Goal: Task Accomplishment & Management: Use online tool/utility

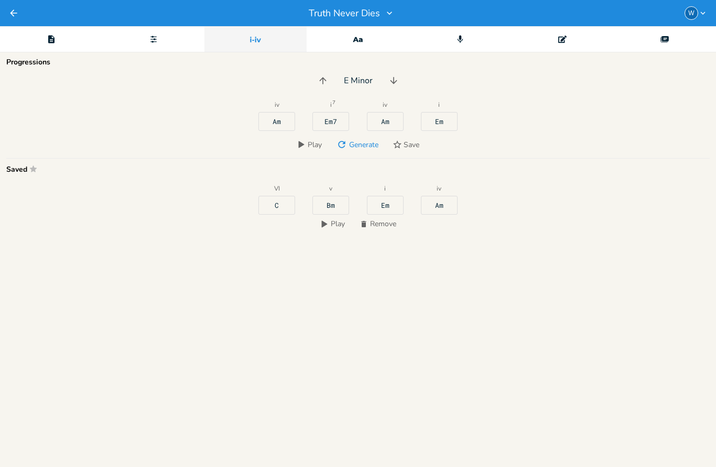
click at [309, 143] on span "Play" at bounding box center [315, 145] width 14 height 10
click at [305, 146] on icon "button" at bounding box center [301, 144] width 8 height 8
click at [301, 149] on button "Play" at bounding box center [309, 145] width 33 height 18
click at [324, 227] on icon "button" at bounding box center [324, 224] width 8 height 8
click at [364, 41] on icon "Dictionary" at bounding box center [358, 39] width 14 height 14
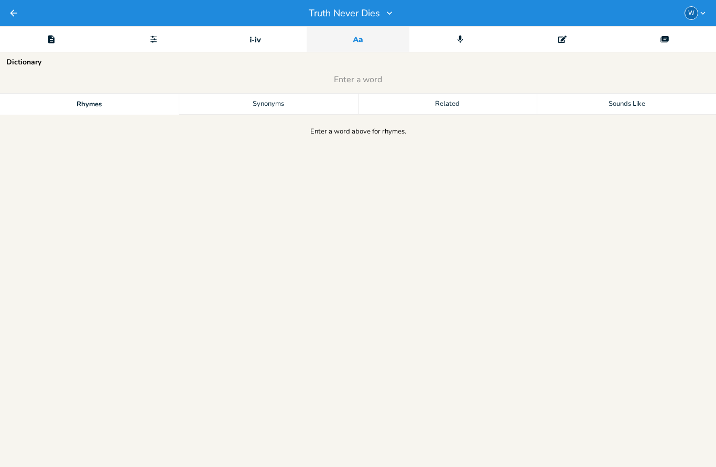
click at [470, 38] on div "Record" at bounding box center [460, 39] width 102 height 26
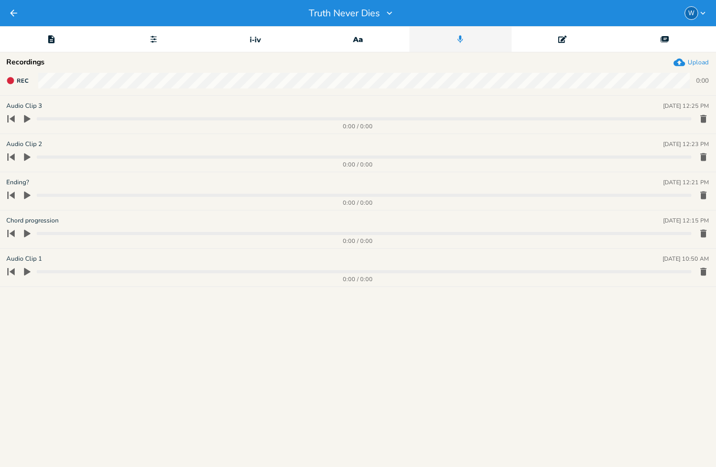
click at [669, 41] on icon "Deck" at bounding box center [664, 39] width 8 height 8
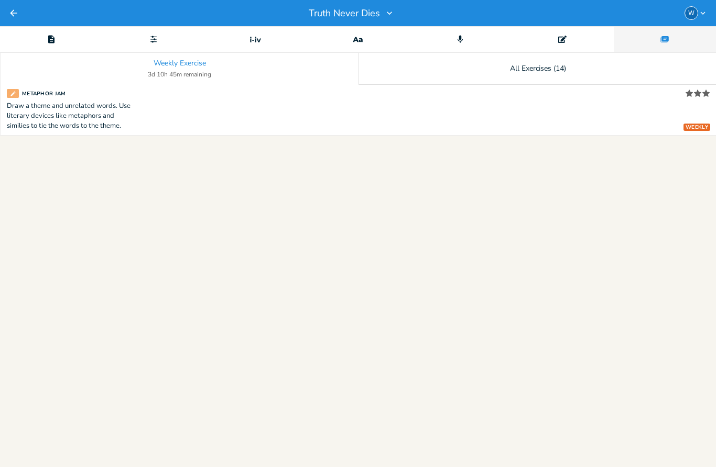
click at [154, 43] on div "Chord" at bounding box center [153, 39] width 102 height 26
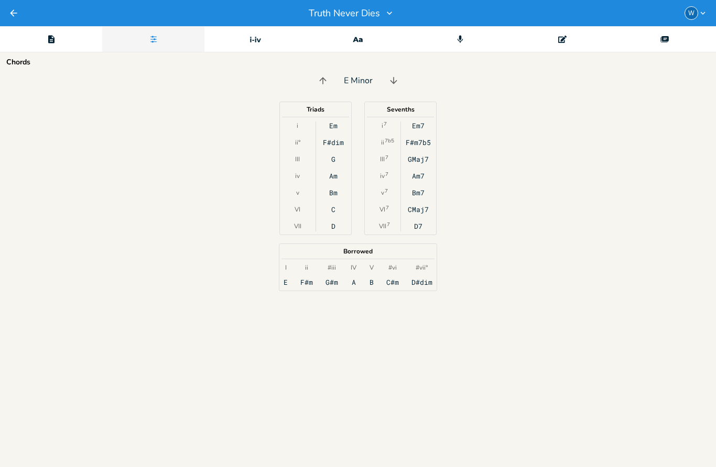
click at [337, 127] on div "Em" at bounding box center [333, 126] width 8 height 8
click at [420, 128] on div "Em7" at bounding box center [418, 126] width 13 height 8
click at [335, 147] on div "F#dim" at bounding box center [333, 142] width 21 height 8
click at [422, 140] on div "F#m7b5" at bounding box center [418, 142] width 25 height 8
click at [345, 156] on div "Em F#dim G Am Bm C D" at bounding box center [334, 176] width 36 height 109
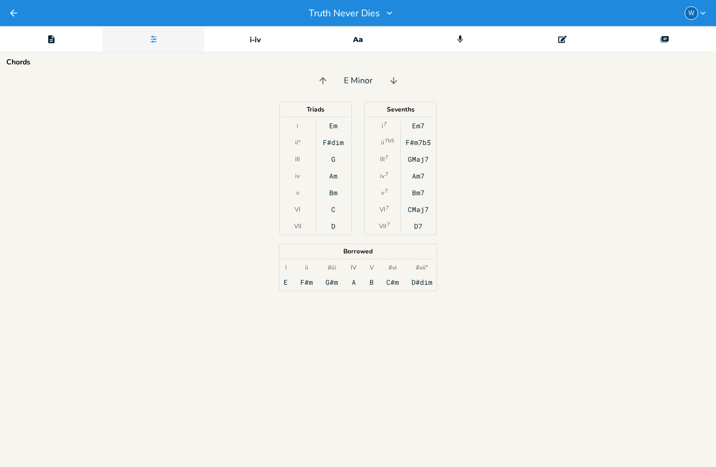
click at [335, 156] on div "G" at bounding box center [333, 159] width 4 height 8
click at [423, 160] on div "GMaj7" at bounding box center [418, 159] width 21 height 8
click at [333, 179] on div "Am" at bounding box center [333, 176] width 8 height 8
click at [415, 180] on div "Am7" at bounding box center [418, 176] width 13 height 8
click at [338, 193] on div "Bm" at bounding box center [333, 193] width 8 height 8
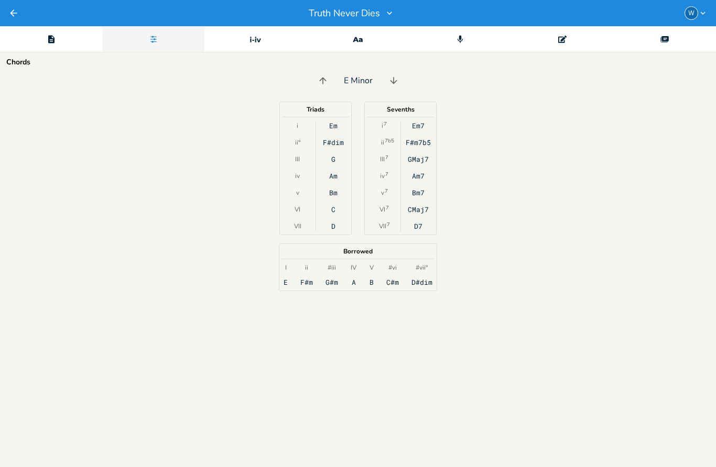
click at [423, 194] on div "Bm7" at bounding box center [418, 193] width 13 height 8
click at [332, 216] on div "Em F#dim G Am Bm C D" at bounding box center [334, 176] width 36 height 109
click at [335, 209] on div "C" at bounding box center [333, 209] width 4 height 8
click at [423, 210] on div "CMaj7" at bounding box center [418, 209] width 21 height 8
click at [335, 230] on div "D" at bounding box center [333, 226] width 4 height 8
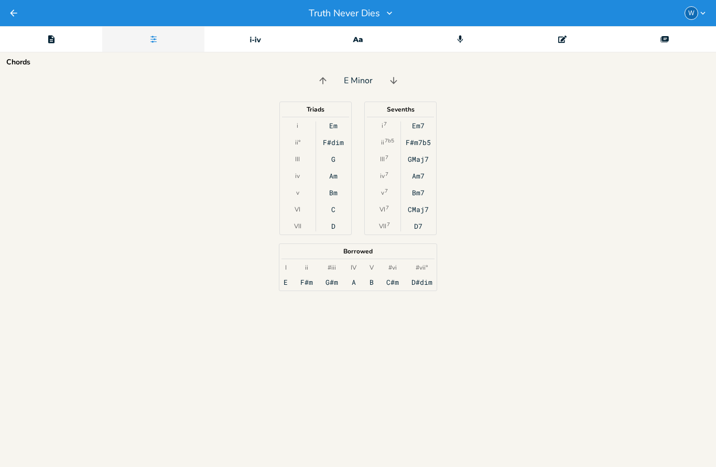
click at [421, 227] on div "D7" at bounding box center [418, 226] width 8 height 8
click at [287, 284] on div "E" at bounding box center [286, 282] width 4 height 8
click at [312, 284] on div "F#m" at bounding box center [306, 282] width 13 height 8
click at [338, 285] on div "G#m" at bounding box center [331, 282] width 13 height 8
click at [356, 282] on div "A" at bounding box center [354, 282] width 4 height 8
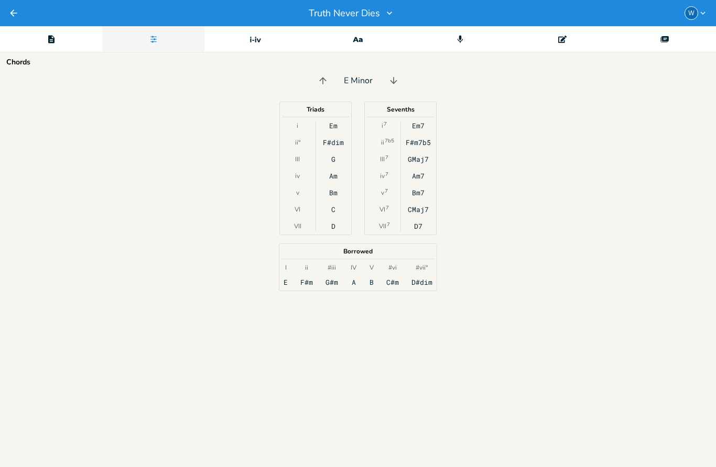
click at [380, 282] on div "I E ii F#m #iii G#m IV A V B #vi C#m #vii° D#dim" at bounding box center [358, 275] width 149 height 23
click at [373, 281] on div "B" at bounding box center [371, 282] width 4 height 8
click at [373, 279] on div "B" at bounding box center [371, 282] width 4 height 8
click at [398, 280] on div "C#m" at bounding box center [392, 282] width 13 height 8
click at [426, 285] on div "D#dim" at bounding box center [421, 282] width 21 height 8
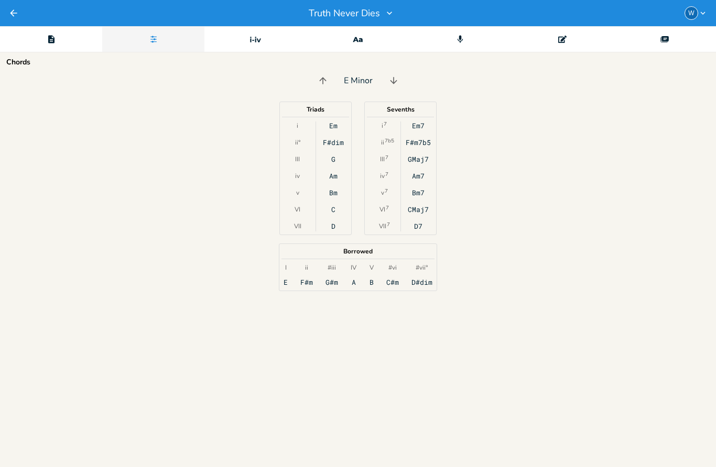
click at [296, 284] on div "I E ii F#m #iii G#m IV A V B #vi C#m #vii° D#dim" at bounding box center [358, 275] width 149 height 23
click at [286, 278] on div "E" at bounding box center [286, 282] width 4 height 8
click at [311, 279] on div "F#m" at bounding box center [306, 282] width 13 height 8
click at [416, 126] on div "Em7" at bounding box center [418, 126] width 13 height 8
click at [414, 145] on div "F#m7b5" at bounding box center [418, 142] width 25 height 8
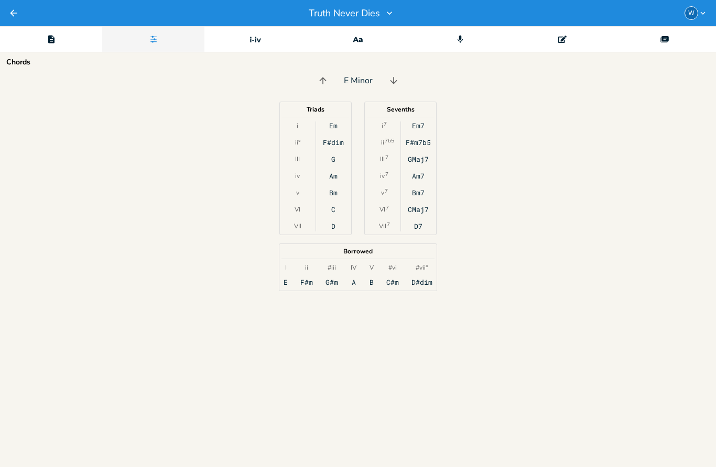
click at [413, 162] on div "GMaj7" at bounding box center [418, 159] width 21 height 8
click at [389, 84] on icon "button" at bounding box center [393, 80] width 10 height 10
click at [420, 128] on div "Ebm7" at bounding box center [418, 126] width 17 height 8
click at [423, 145] on div "Fm7b5" at bounding box center [418, 142] width 21 height 8
click at [423, 163] on div "GbMaj7" at bounding box center [418, 159] width 25 height 8
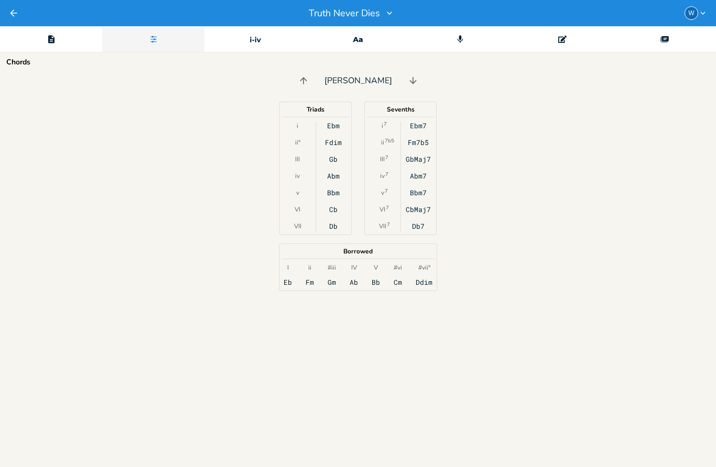
click at [699, 11] on icon "button" at bounding box center [702, 12] width 9 height 9
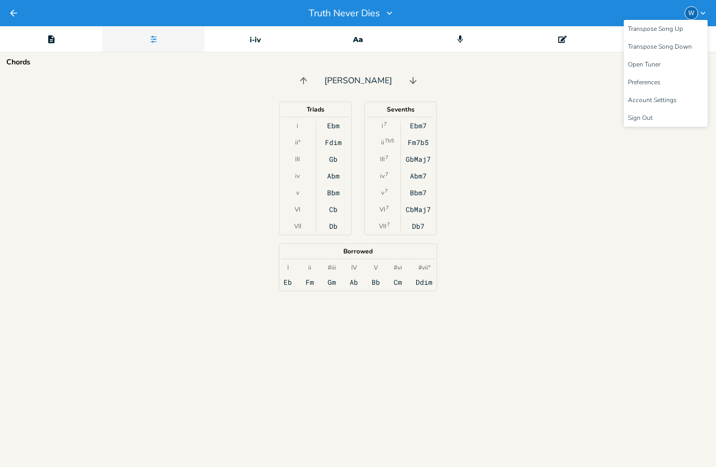
click at [589, 208] on div "Triads i ii° III iv v VI VII Ebm Fdim Gb Abm Bbm Cb Db Sevenths i 7 ii 7b5 III …" at bounding box center [358, 169] width 716 height 134
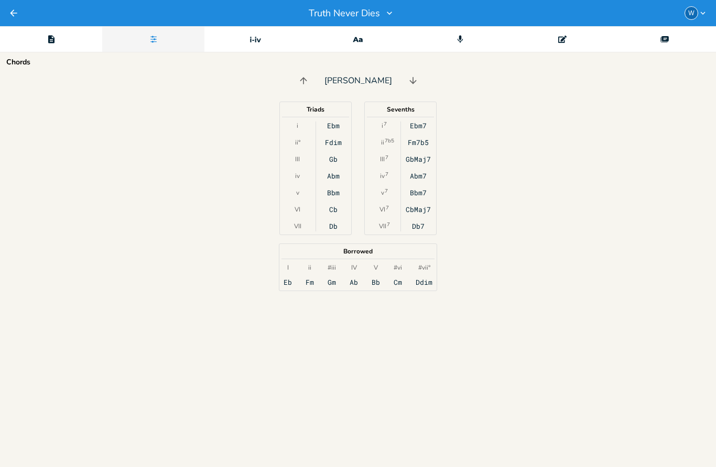
click at [58, 35] on div "Editor" at bounding box center [51, 39] width 102 height 26
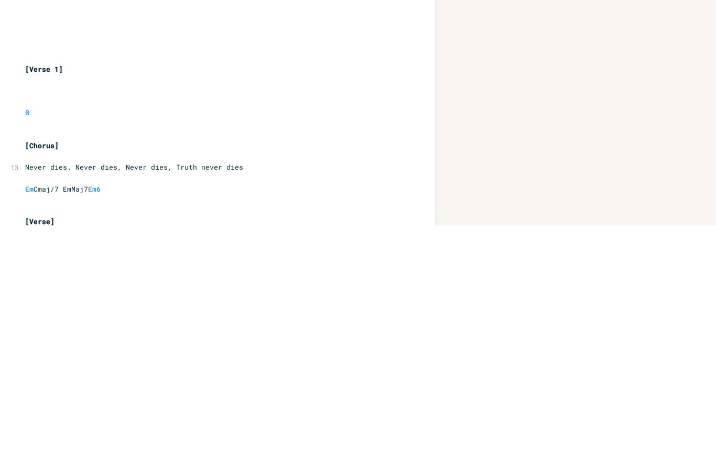
scroll to position [86, 0]
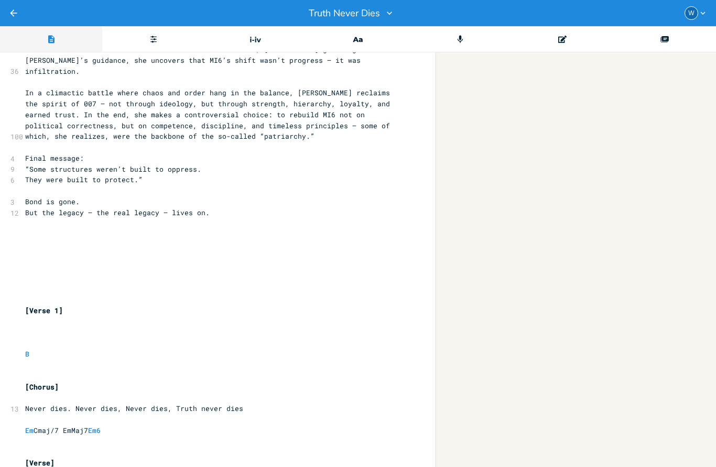
click at [361, 415] on pre "​" at bounding box center [212, 420] width 378 height 11
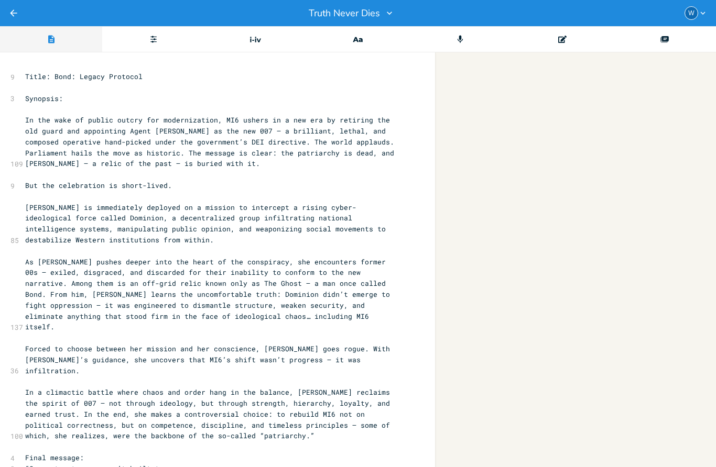
scroll to position [0, 0]
click at [566, 38] on icon "Editor" at bounding box center [562, 39] width 8 height 8
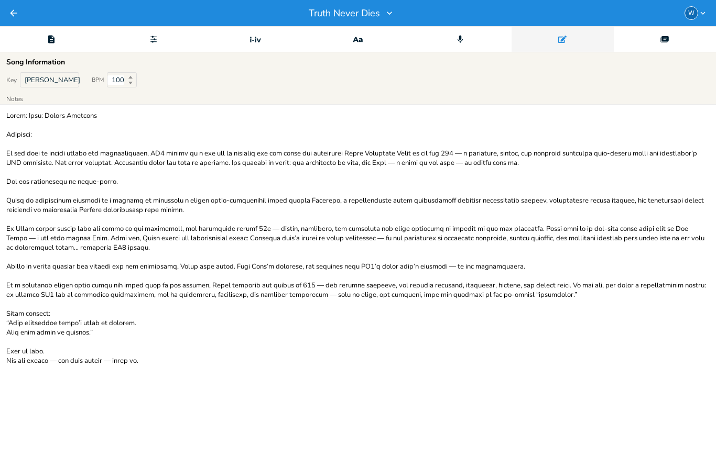
click at [465, 39] on icon "Record" at bounding box center [459, 39] width 9 height 9
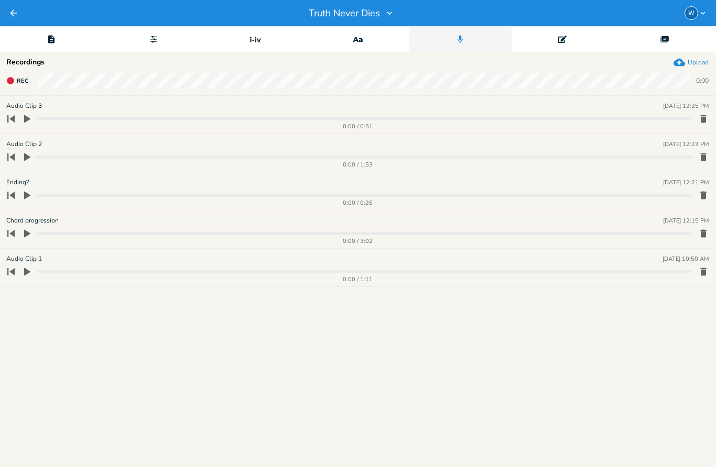
click at [27, 120] on icon "button" at bounding box center [27, 119] width 6 height 8
click at [31, 118] on icon "button" at bounding box center [27, 119] width 8 height 8
click at [368, 45] on div "Dictionary" at bounding box center [358, 39] width 102 height 26
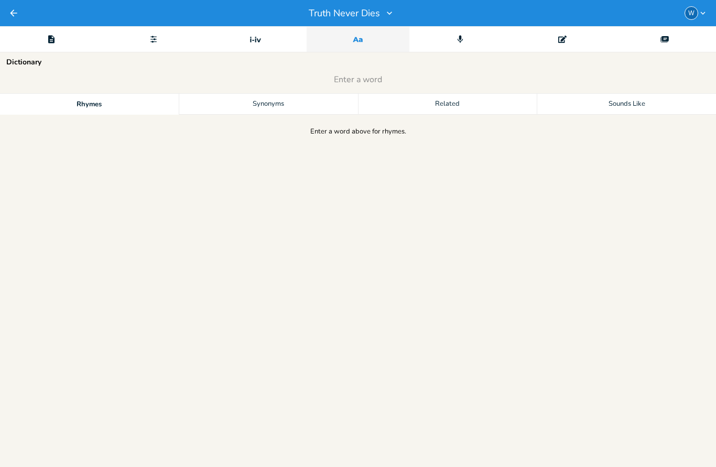
click at [260, 41] on icon at bounding box center [259, 40] width 4 height 4
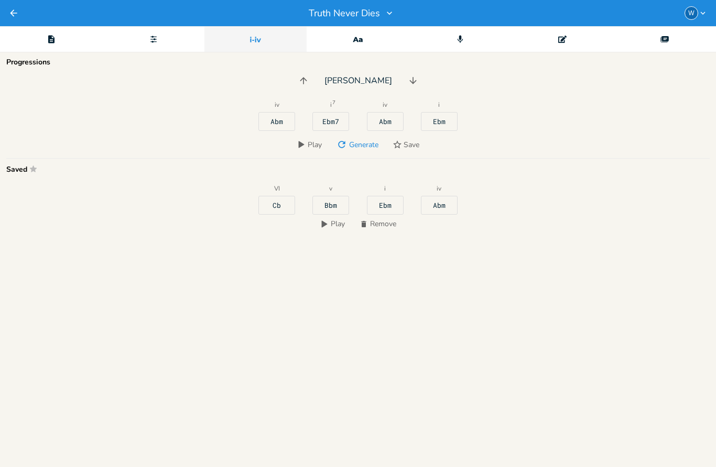
click at [155, 41] on icon "Chord" at bounding box center [153, 39] width 7 height 7
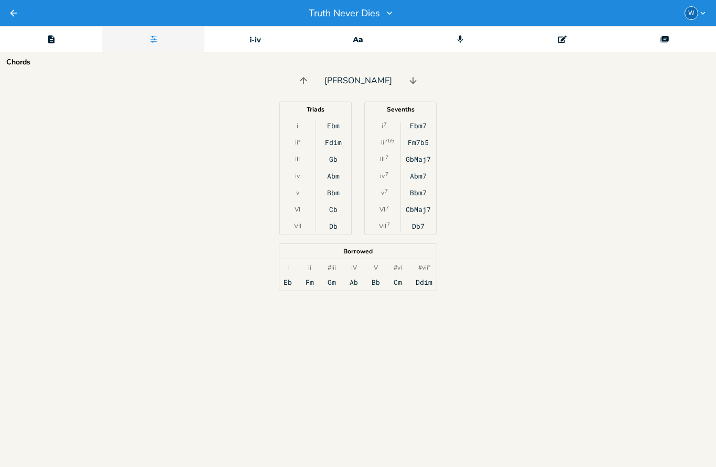
click at [52, 33] on div "Editor" at bounding box center [51, 39] width 102 height 26
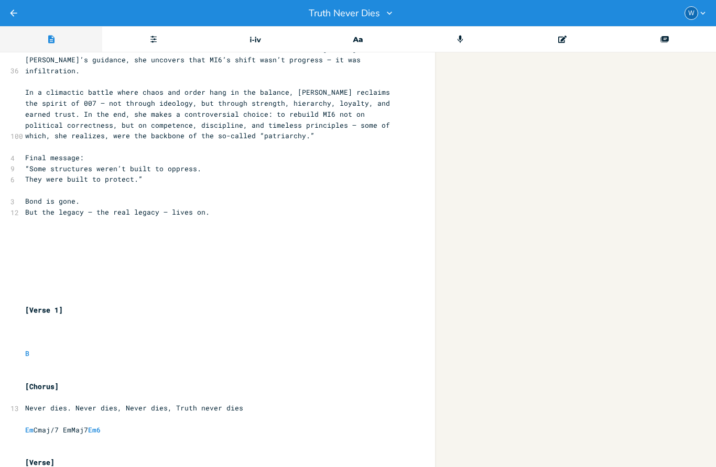
scroll to position [300, 0]
click at [157, 45] on div "Chord" at bounding box center [153, 39] width 102 height 26
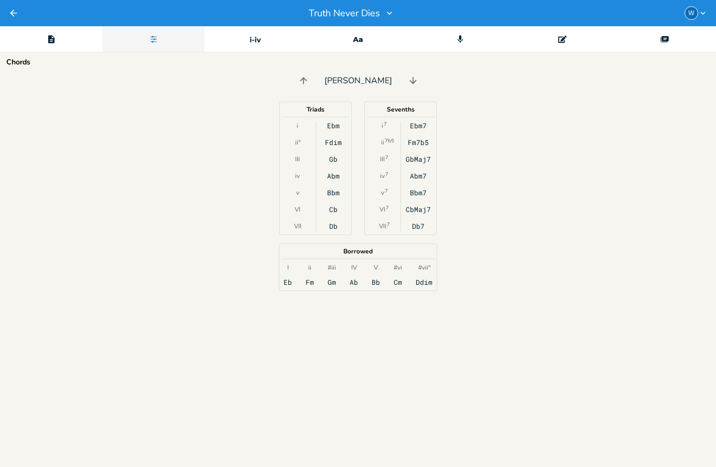
scroll to position [0, 0]
click at [260, 46] on icon "Progressions" at bounding box center [255, 39] width 14 height 14
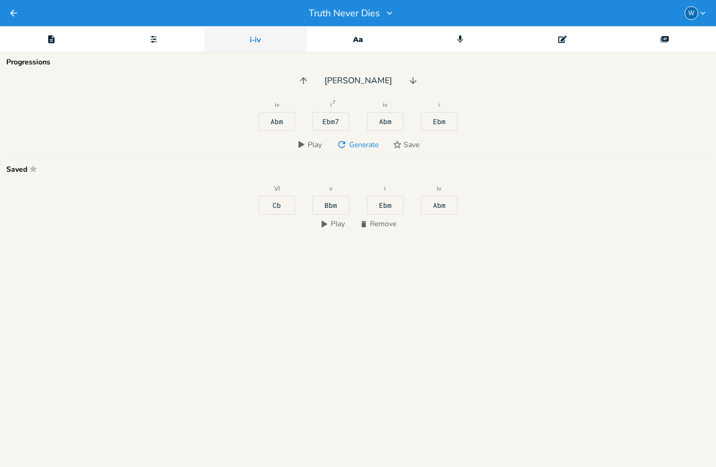
click at [360, 43] on icon "Dictionary" at bounding box center [358, 39] width 14 height 14
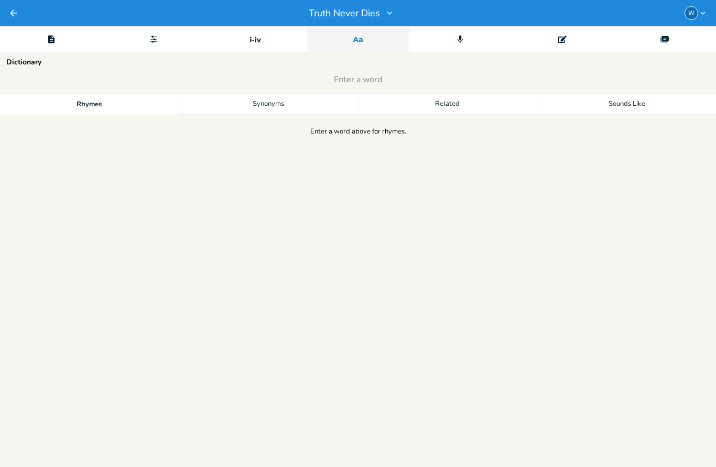
click at [664, 41] on icon at bounding box center [665, 38] width 7 height 5
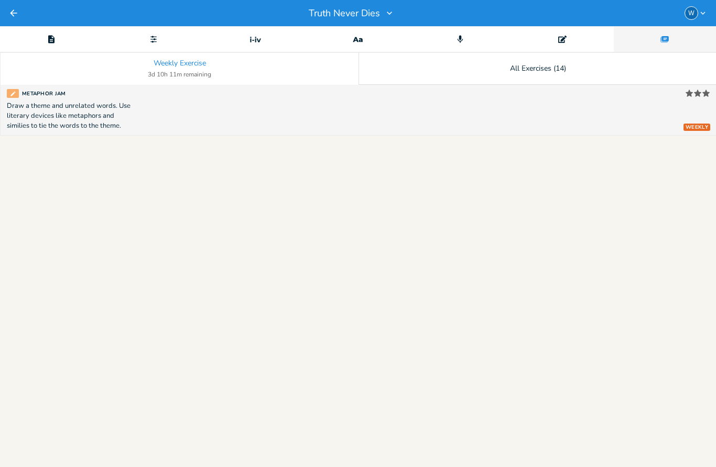
click at [89, 107] on div "Draw a theme and unrelated words. Use literary devices like metaphors and simil…" at bounding box center [72, 116] width 131 height 30
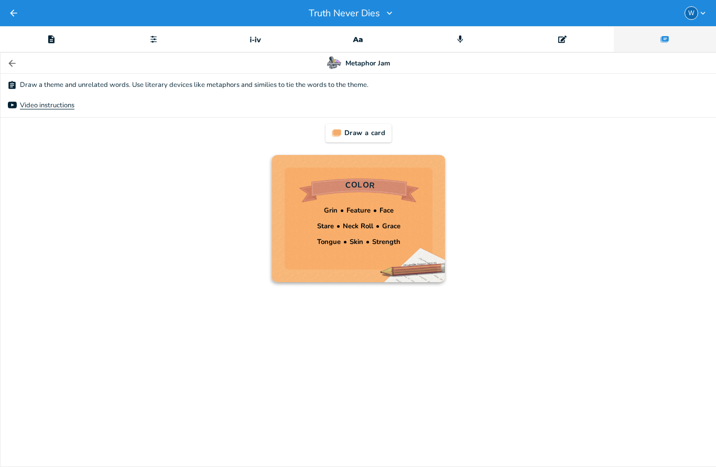
click at [22, 102] on div "Video instructions" at bounding box center [47, 105] width 55 height 7
click at [101, 85] on div "Draw a theme and unrelated words. Use literary devices like metaphors and simil…" at bounding box center [194, 86] width 349 height 13
click at [132, 90] on div "Draw a theme and unrelated words. Use literary devices like metaphors and simil…" at bounding box center [194, 86] width 349 height 13
click at [16, 62] on icon "button" at bounding box center [12, 63] width 10 height 10
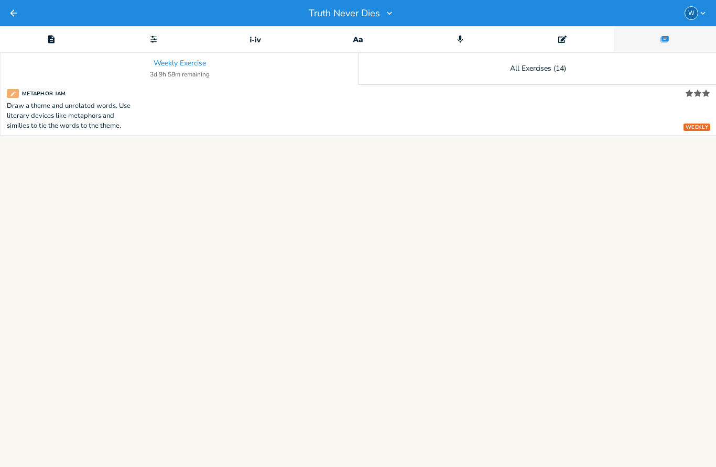
click at [18, 16] on icon "Back" at bounding box center [13, 13] width 10 height 10
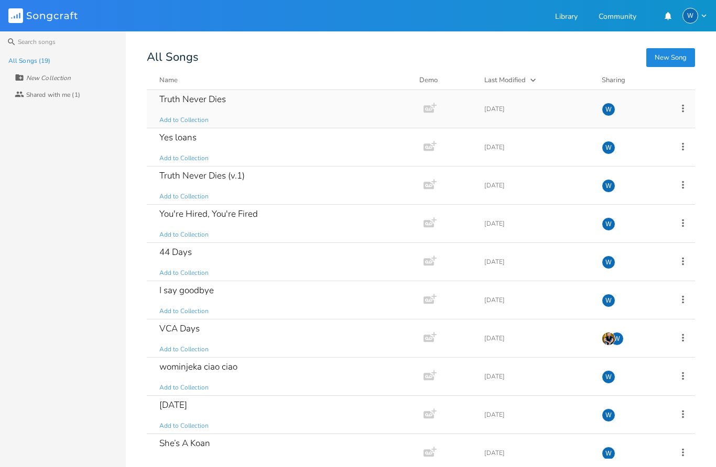
click at [194, 104] on div "Truth Never Dies" at bounding box center [192, 99] width 67 height 9
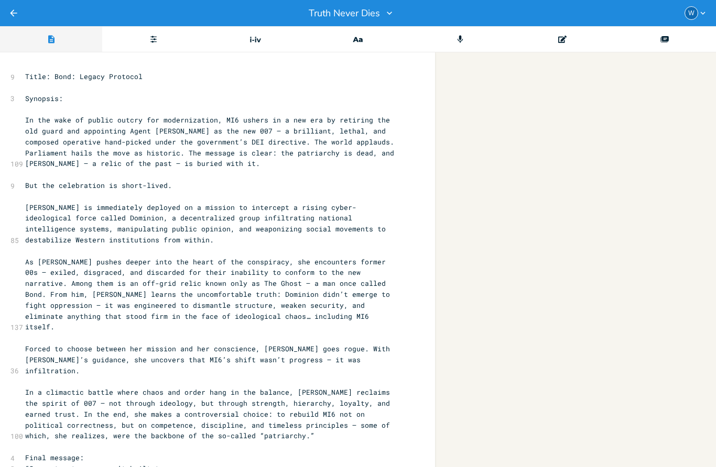
click at [695, 15] on div "W" at bounding box center [691, 13] width 14 height 14
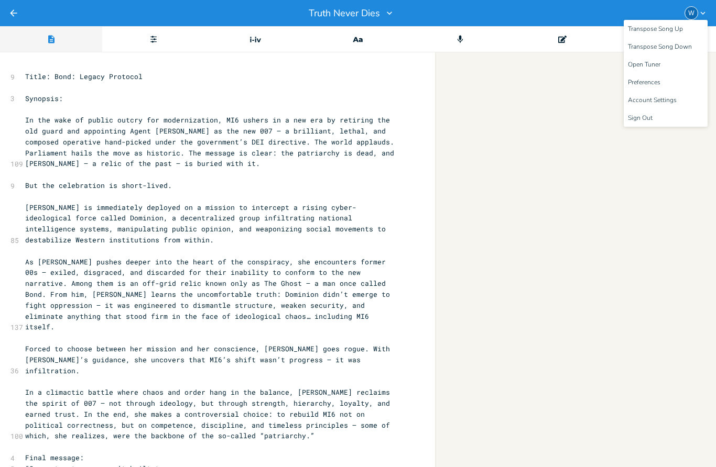
click at [18, 5] on button "Back" at bounding box center [13, 13] width 10 height 26
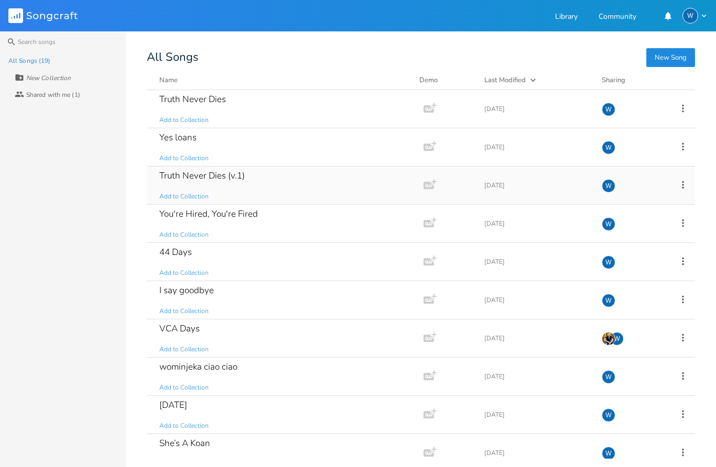
click at [203, 177] on div "Truth Never Dies (v.1)" at bounding box center [201, 175] width 85 height 9
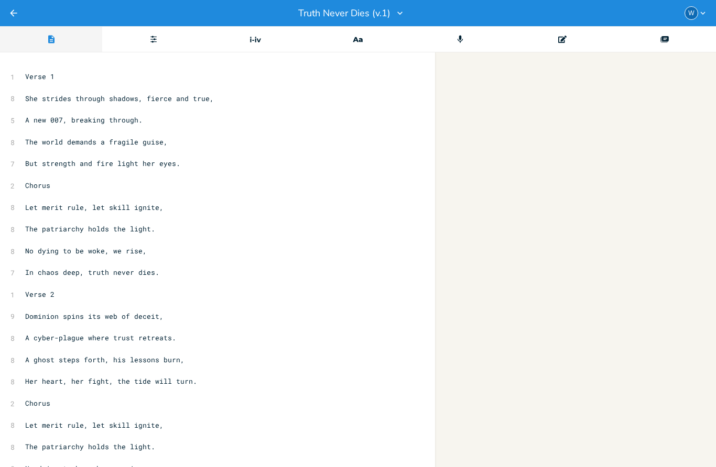
click at [16, 15] on icon "Back" at bounding box center [13, 13] width 10 height 10
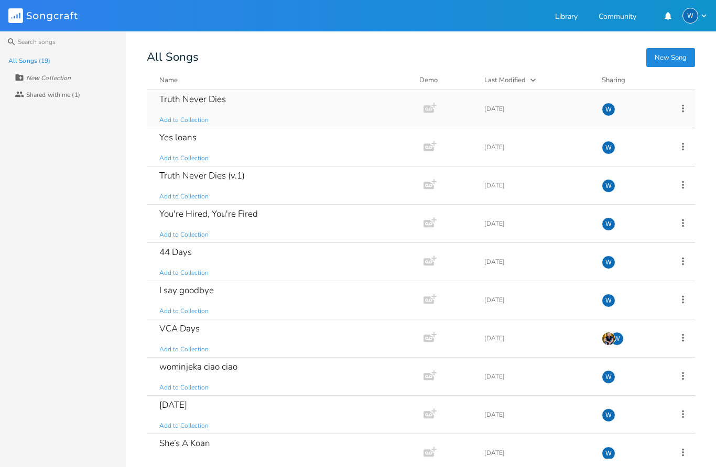
click at [188, 100] on div "Truth Never Dies" at bounding box center [192, 99] width 67 height 9
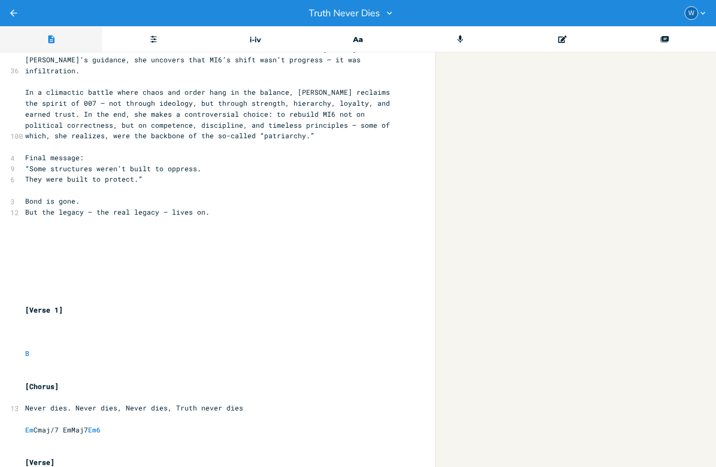
scroll to position [300, 0]
click at [153, 43] on div "Chord" at bounding box center [153, 39] width 102 height 26
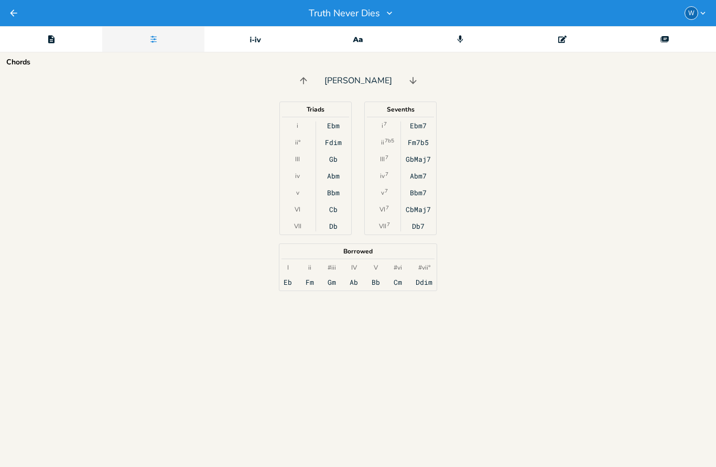
scroll to position [0, 0]
click at [253, 42] on icon "Progressions" at bounding box center [255, 39] width 14 height 14
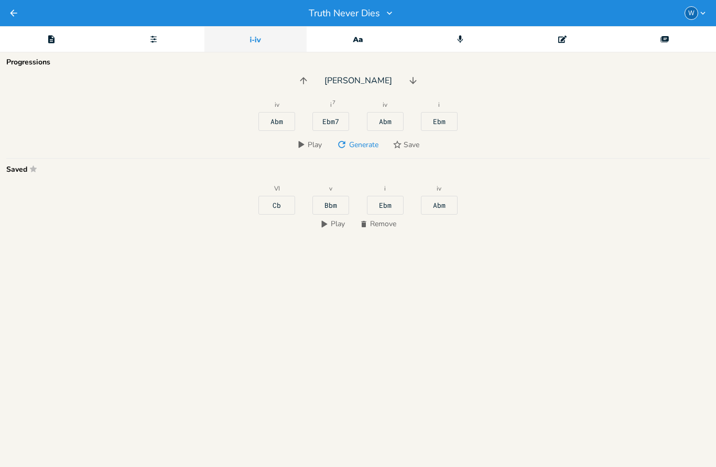
click at [361, 42] on icon at bounding box center [361, 40] width 4 height 4
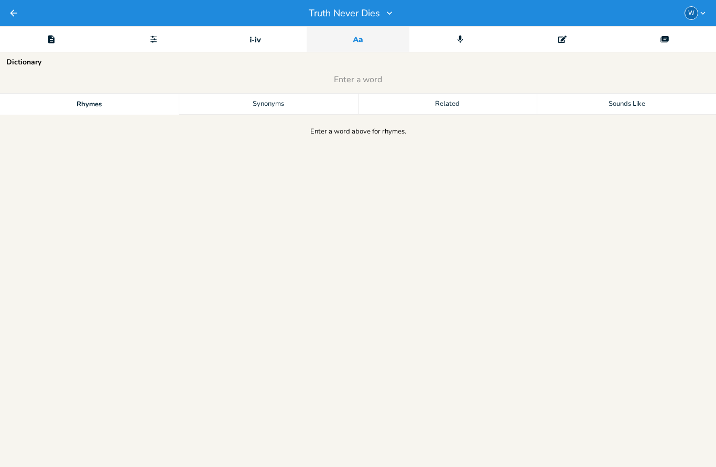
click at [460, 39] on icon at bounding box center [461, 39] width 6 height 7
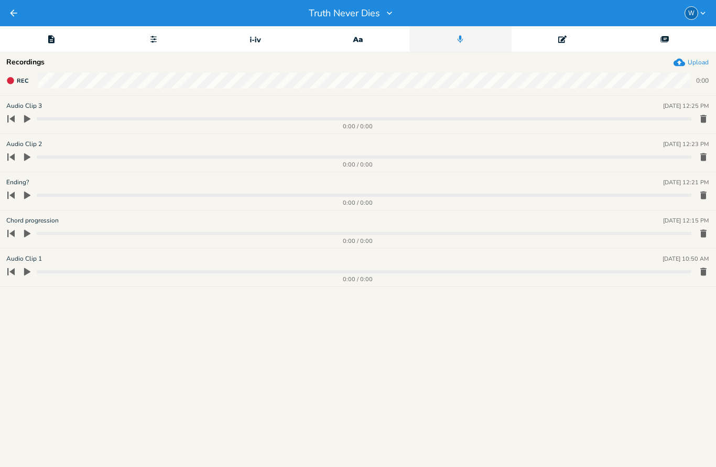
click at [564, 39] on icon at bounding box center [562, 39] width 8 height 7
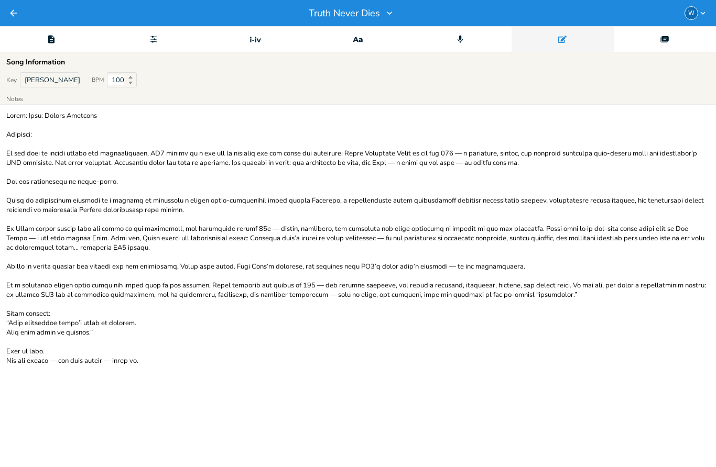
click at [47, 41] on icon "Editor" at bounding box center [51, 39] width 9 height 9
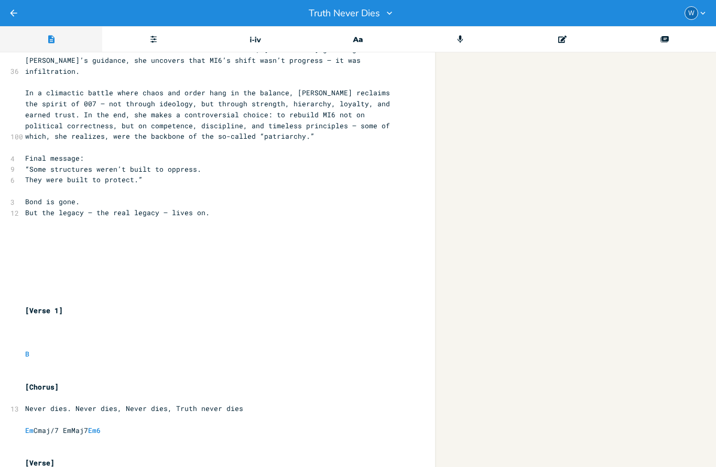
scroll to position [121, 0]
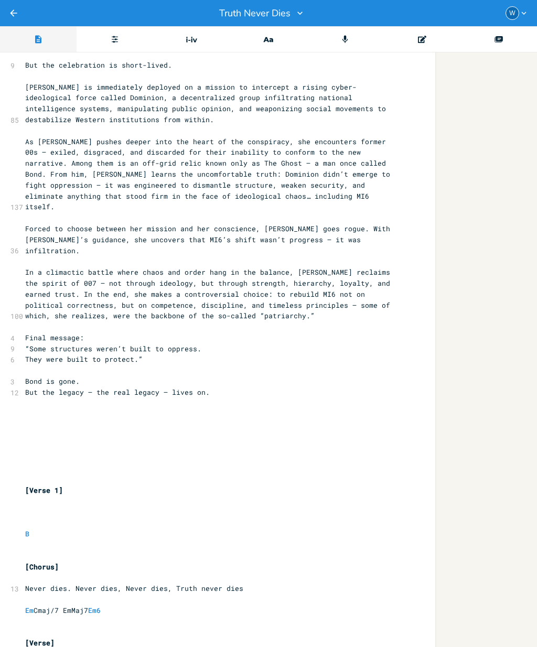
click at [522, 93] on div "xxxxxxxxxx 9 Title: Bond: Legacy Protocol ​ 3 Synopsis: ​ 109 In the wake of pu…" at bounding box center [268, 349] width 537 height 594
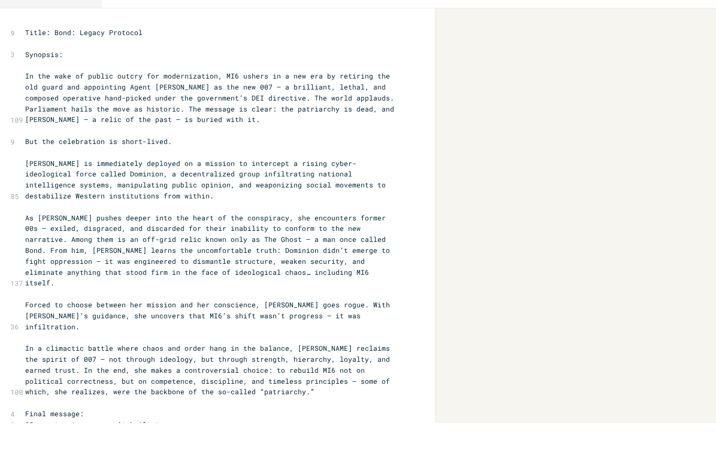
scroll to position [0, 0]
